Goal: Navigation & Orientation: Find specific page/section

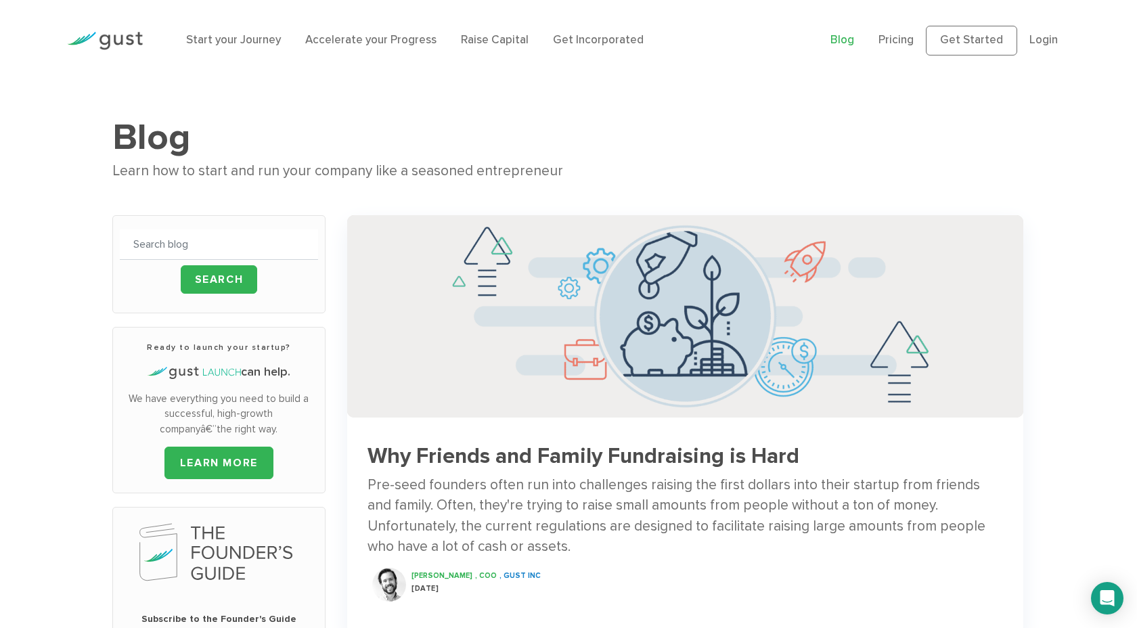
click at [849, 41] on link "Blog" at bounding box center [842, 40] width 24 height 14
click at [126, 37] on img at bounding box center [105, 41] width 76 height 18
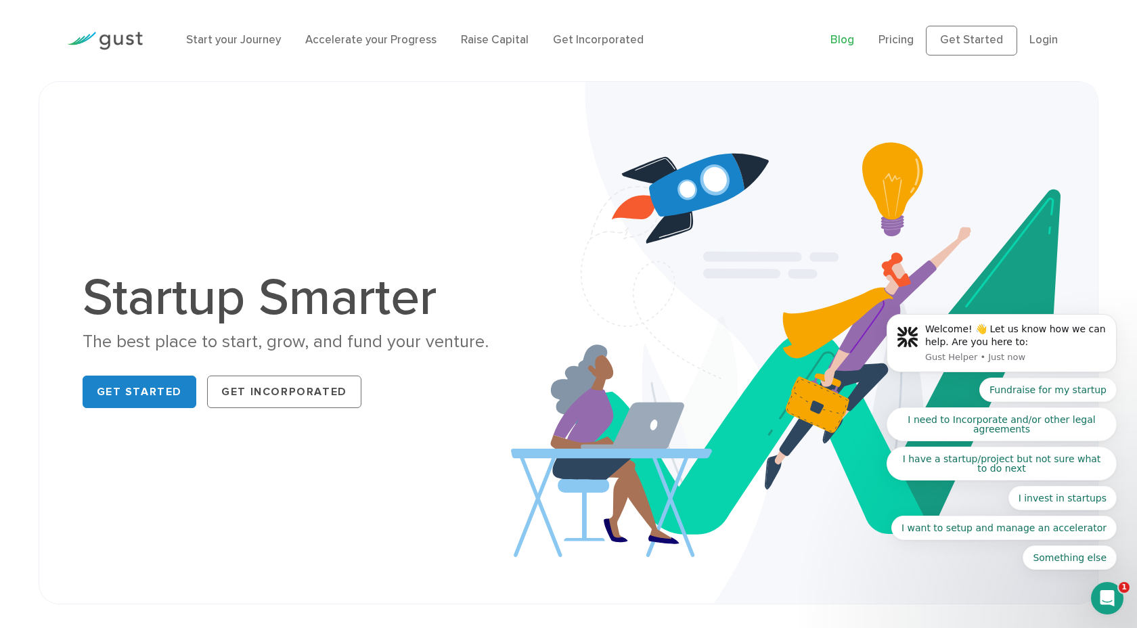
click at [854, 41] on link "Blog" at bounding box center [842, 40] width 24 height 14
